Goal: Check status: Check status

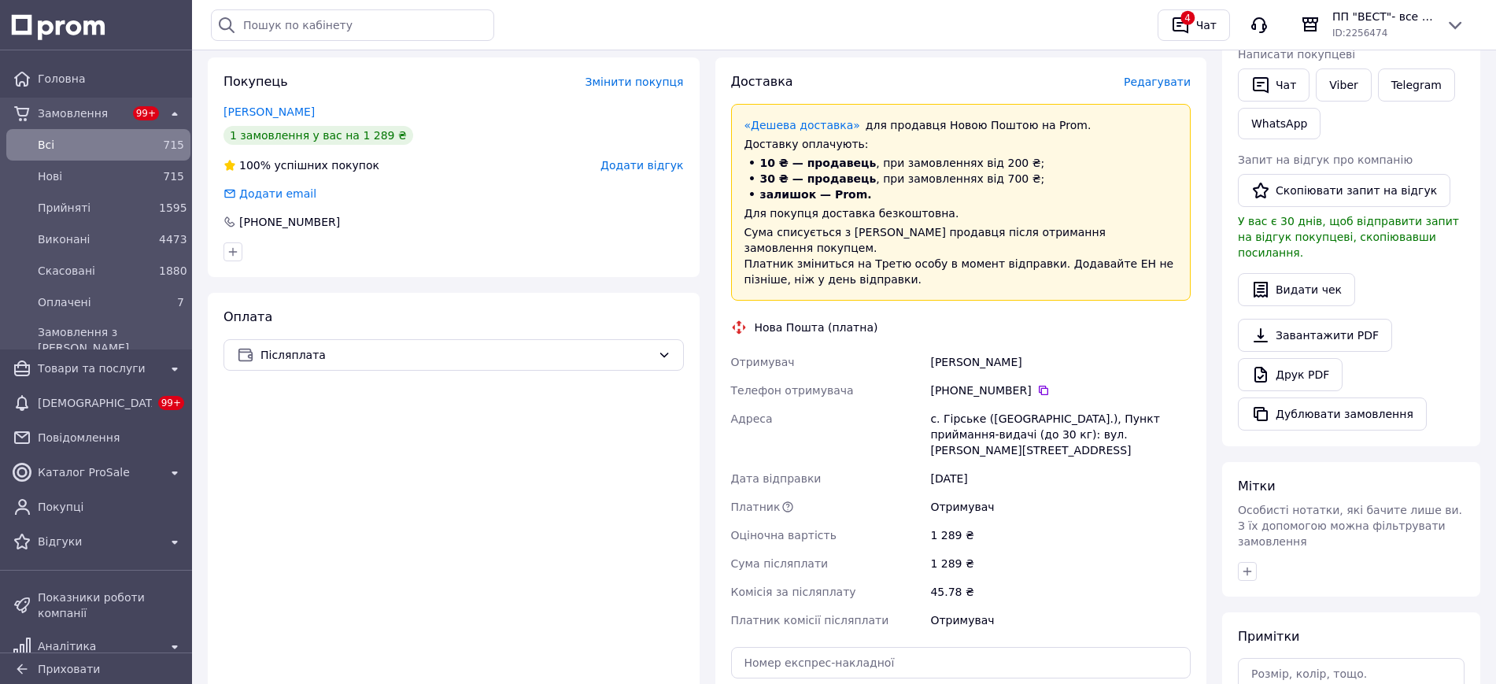
scroll to position [394, 0]
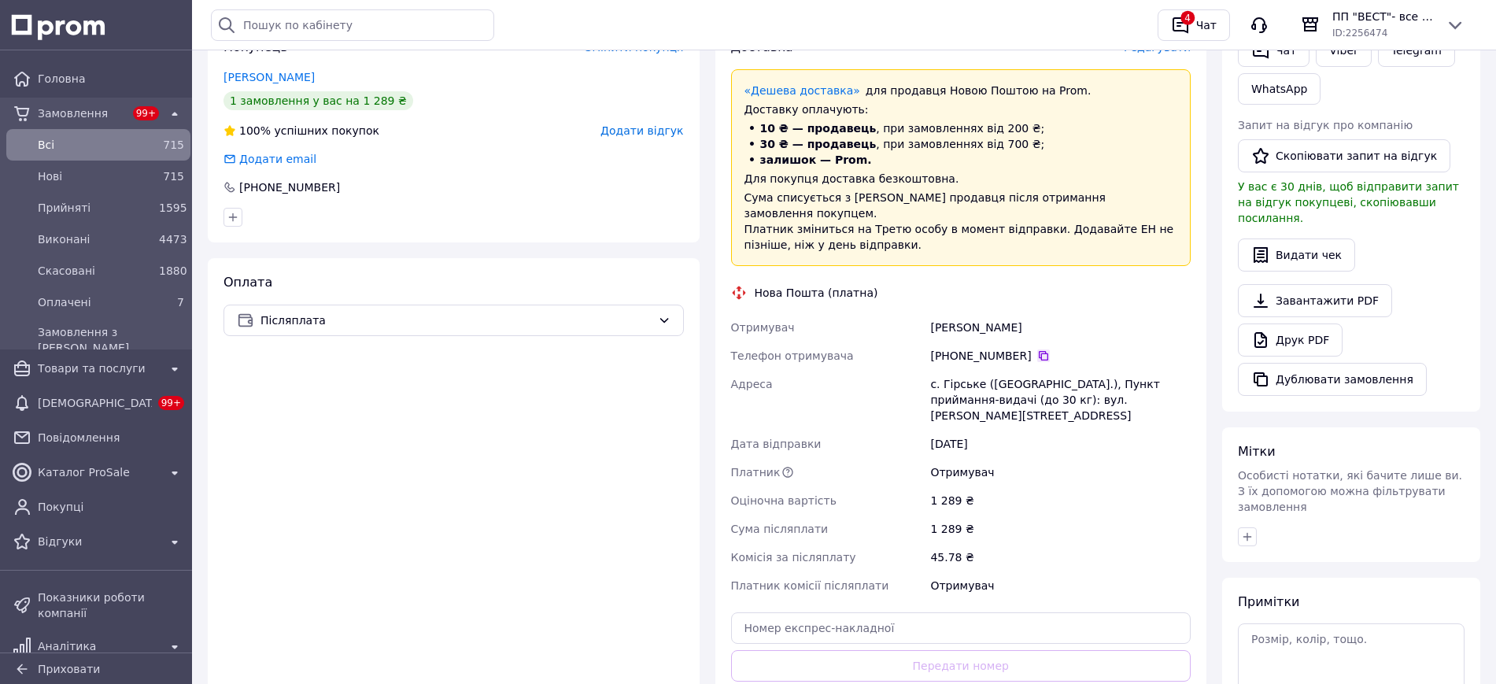
click at [1037, 349] on icon at bounding box center [1043, 355] width 13 height 13
drag, startPoint x: 990, startPoint y: 311, endPoint x: 909, endPoint y: 309, distance: 81.1
click at [909, 313] on div "Отримувач [PERSON_NAME] Телефон отримувача [PHONE_NUMBER]   Адреса с. Гірське (…" at bounding box center [961, 456] width 467 height 286
copy div "Отримувач [PERSON_NAME]"
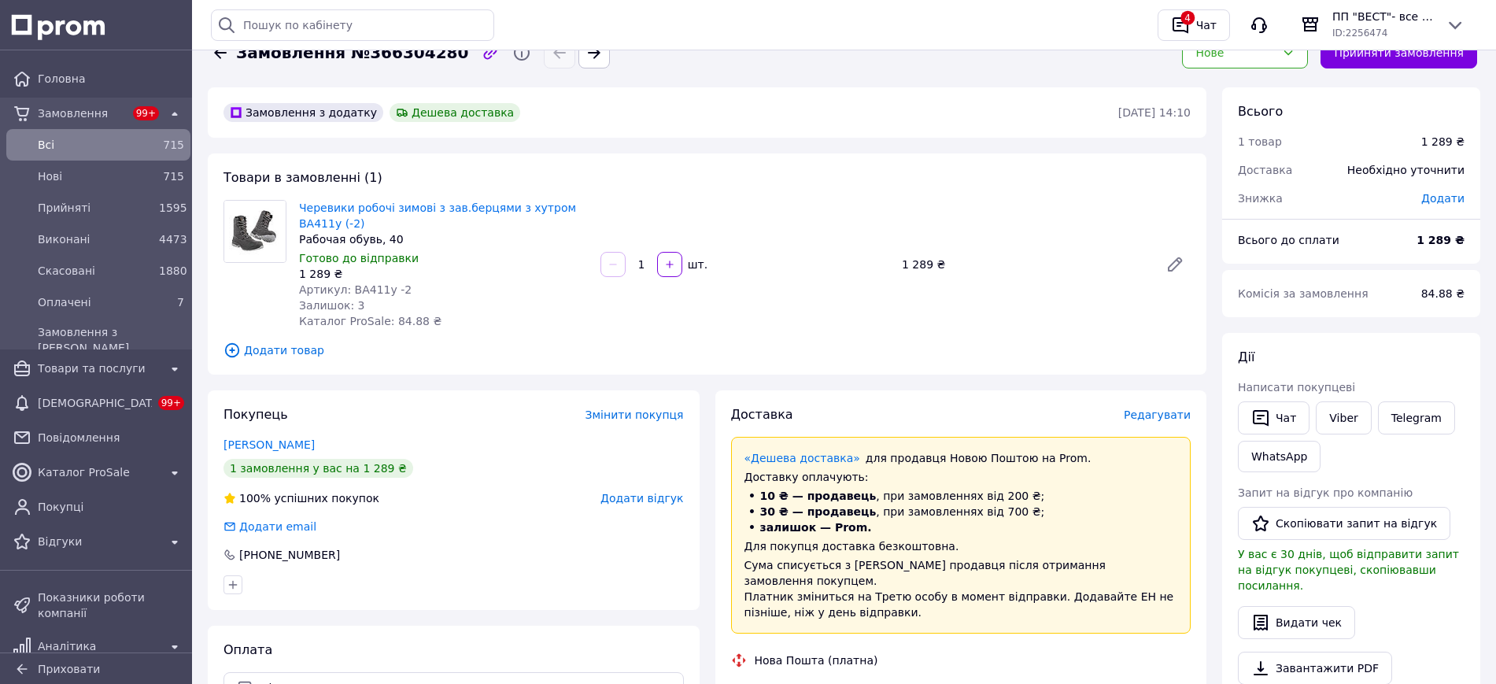
scroll to position [0, 0]
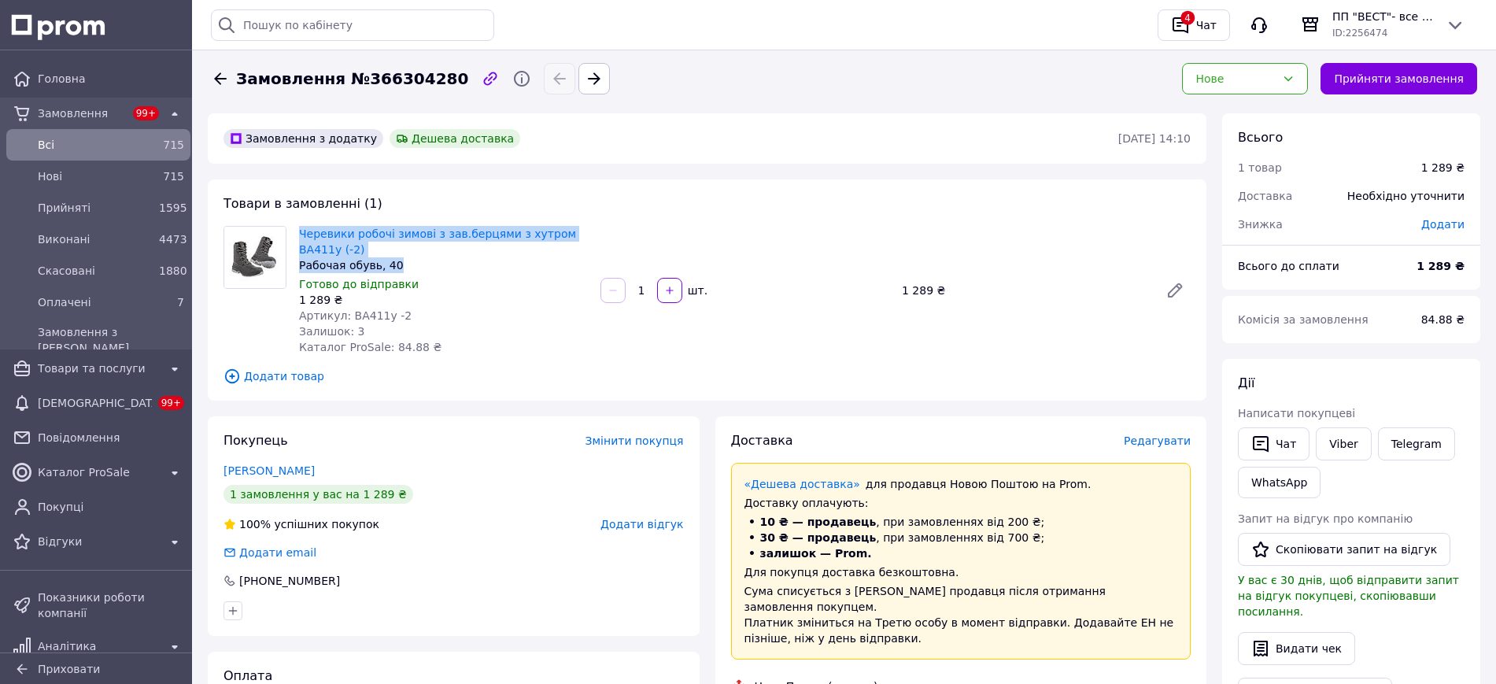
drag, startPoint x: 394, startPoint y: 263, endPoint x: 301, endPoint y: 220, distance: 102.1
click at [301, 220] on div "Товари в замовленні (1) Черевики робочі зимові з зав.берцями з хутром ВА411у (-…" at bounding box center [707, 289] width 999 height 221
copy div "Черевики робочі зимові з зав.берцями з хутром ВА411у (-2) Рабочая обувь, 40"
click at [67, 146] on span "Всi" at bounding box center [95, 145] width 115 height 16
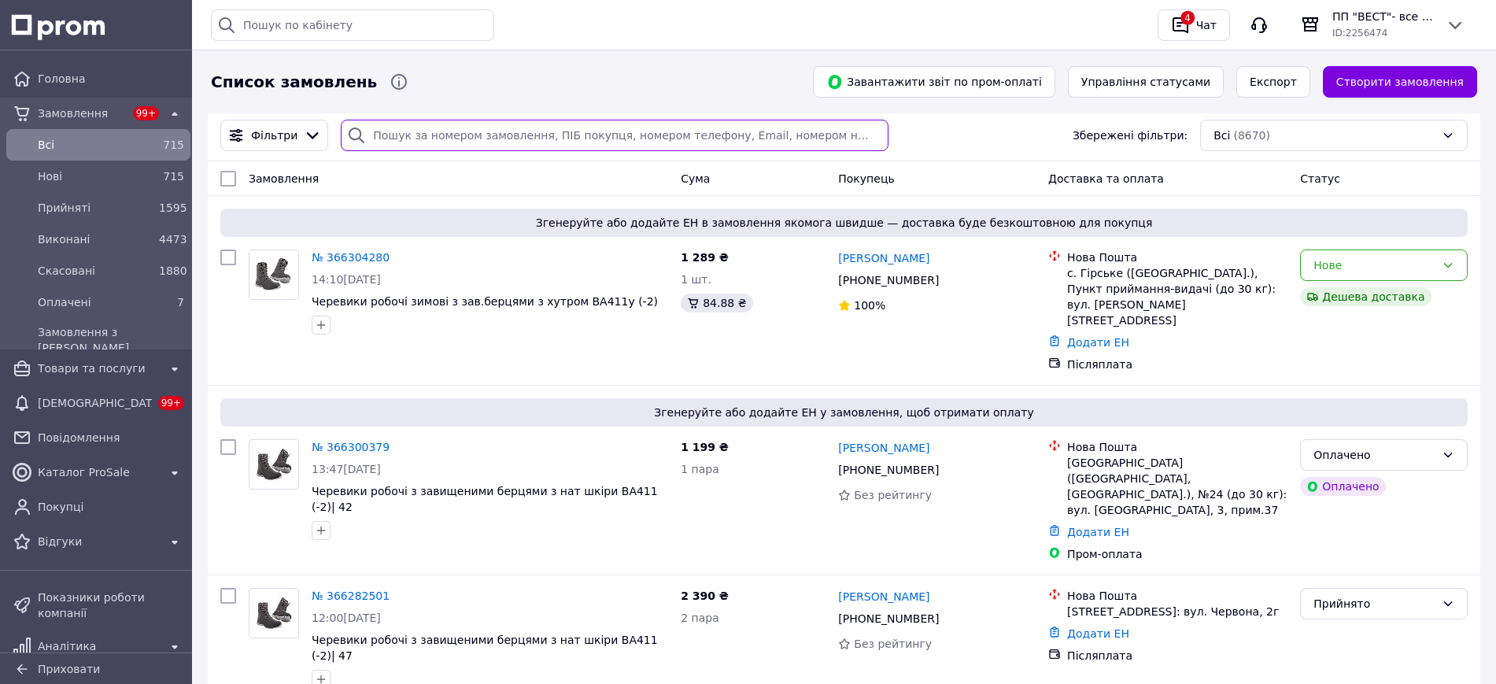
click at [667, 138] on input "search" at bounding box center [615, 135] width 548 height 31
paste input "[PHONE_NUMBER]"
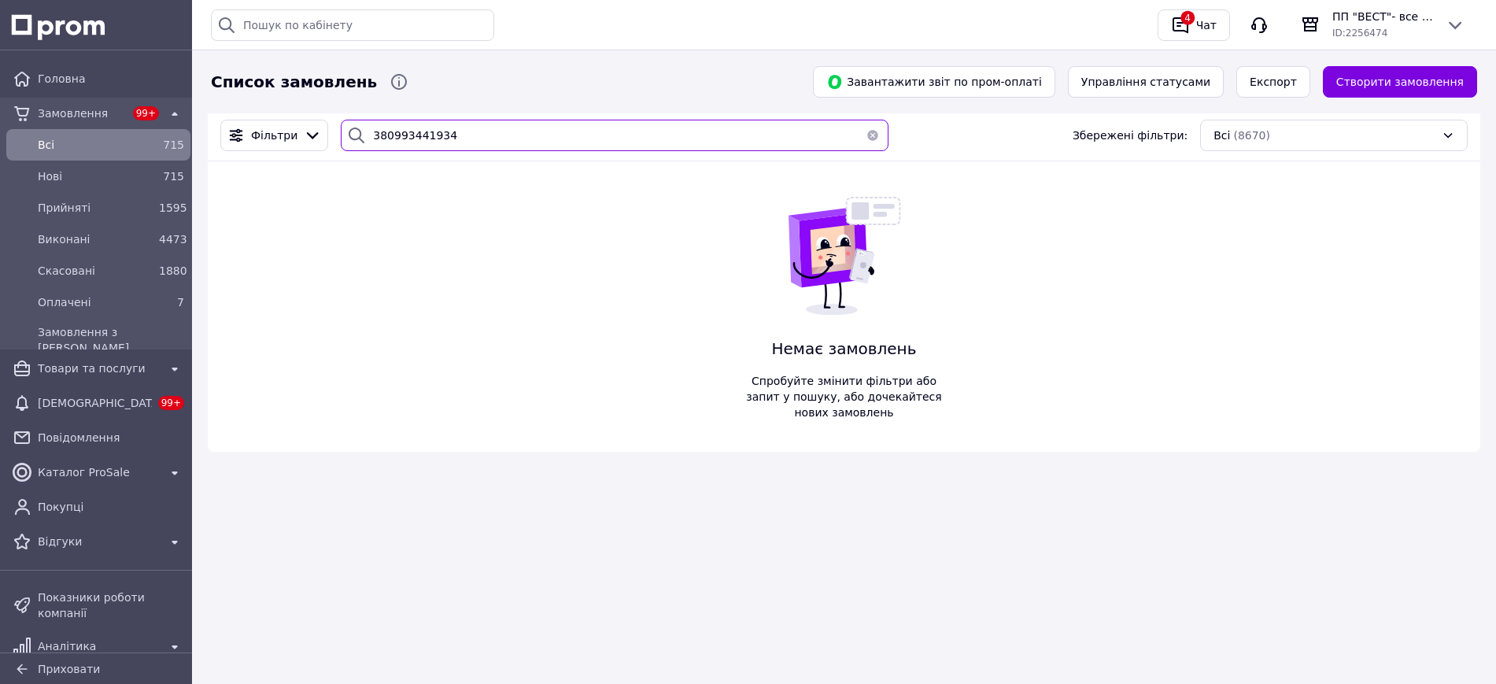
type input "380993441934"
